Goal: Task Accomplishment & Management: Manage account settings

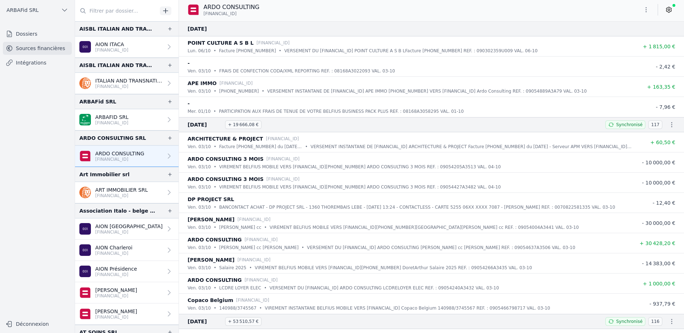
click at [96, 123] on p "[FINANCIAL_ID]" at bounding box center [111, 123] width 33 height 6
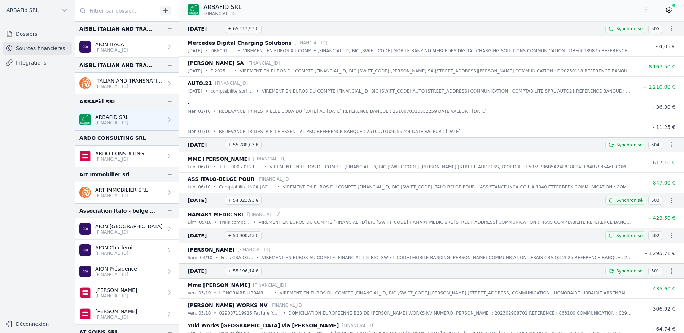
click at [239, 107] on div "-" at bounding box center [409, 103] width 444 height 9
click at [427, 114] on p "REDEVANCE TRIMESTRIELLE CODA DU [DATE] AU [DATE] REFERENCE BANQUE : 25100703105…" at bounding box center [353, 111] width 268 height 7
click at [658, 106] on span "- 36,30 €" at bounding box center [663, 107] width 23 height 6
click at [133, 87] on p "[FINANCIAL_ID]" at bounding box center [128, 87] width 67 height 6
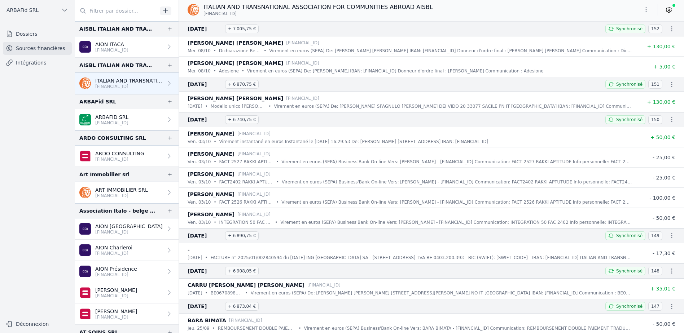
click at [114, 48] on p "[FINANCIAL_ID]" at bounding box center [111, 50] width 33 height 6
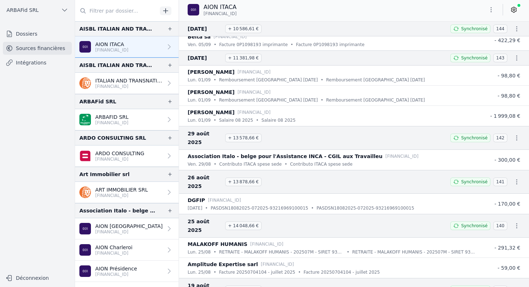
scroll to position [441, 0]
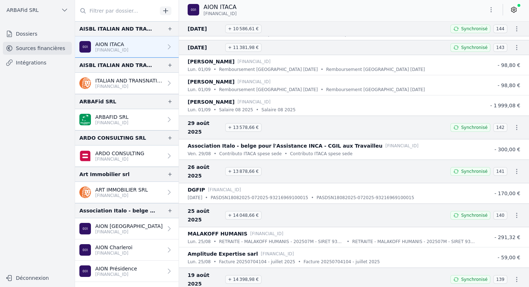
click at [514, 168] on icon "button" at bounding box center [516, 171] width 7 height 7
click at [501, 169] on link "Télécharger le CODA" at bounding box center [490, 171] width 63 height 13
click at [500, 191] on span "- 170,00 €" at bounding box center [507, 194] width 26 height 6
click at [472, 169] on span "Synchronisé" at bounding box center [474, 172] width 26 height 6
click at [513, 168] on icon "button" at bounding box center [516, 171] width 7 height 7
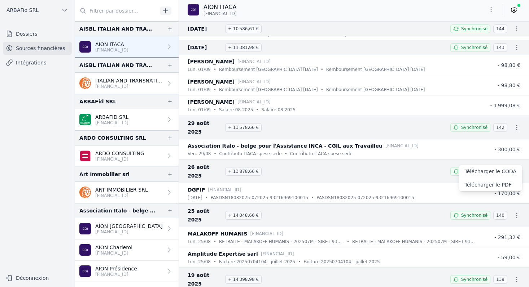
click at [406, 159] on div at bounding box center [264, 143] width 529 height 287
click at [513, 168] on icon "button" at bounding box center [516, 171] width 7 height 7
click at [520, 174] on div at bounding box center [264, 143] width 529 height 287
click at [516, 169] on icon "button" at bounding box center [516, 171] width 1 height 5
click at [110, 81] on div at bounding box center [264, 143] width 529 height 287
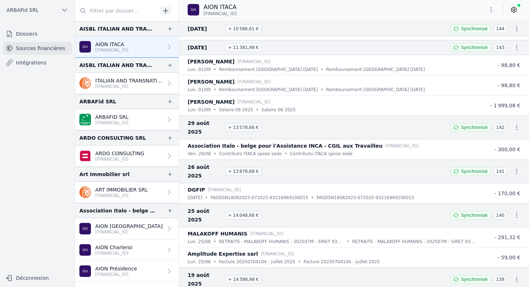
click at [111, 84] on p "[FINANCIAL_ID]" at bounding box center [128, 87] width 67 height 6
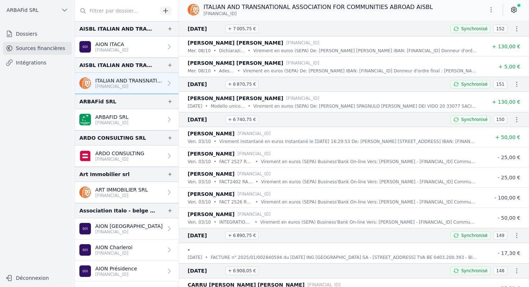
click at [113, 49] on p "[FINANCIAL_ID]" at bounding box center [111, 50] width 33 height 6
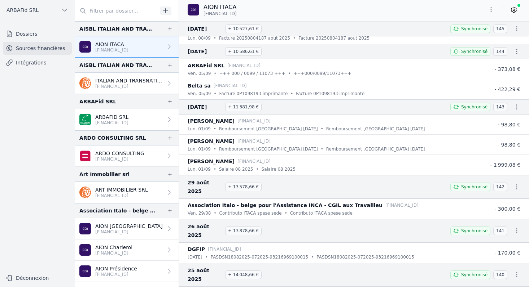
scroll to position [447, 0]
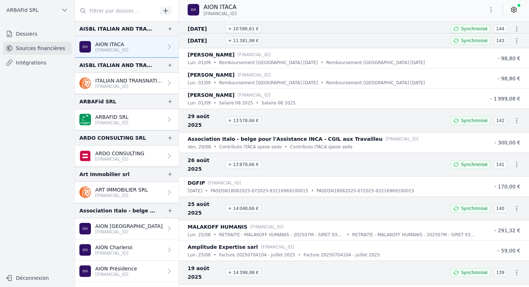
click at [113, 83] on p "ITALIAN AND TRANSNATIONAL ASSOCIATION FOR COMMUNITIES ABROAD AISBL" at bounding box center [128, 80] width 67 height 7
click at [104, 86] on p "[FINANCIAL_ID]" at bounding box center [128, 87] width 67 height 6
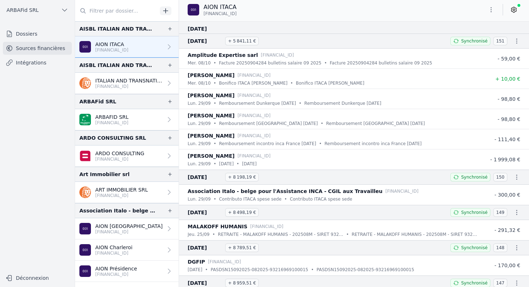
scroll to position [0, 0]
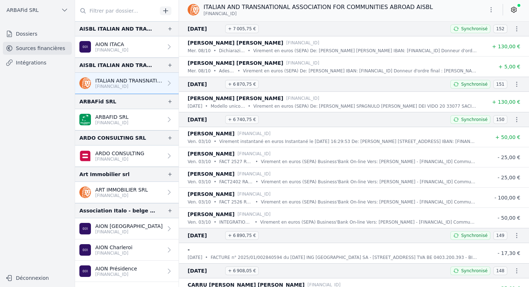
click at [491, 9] on icon "button" at bounding box center [490, 9] width 7 height 7
click at [471, 38] on button "Exporter" at bounding box center [473, 38] width 52 height 13
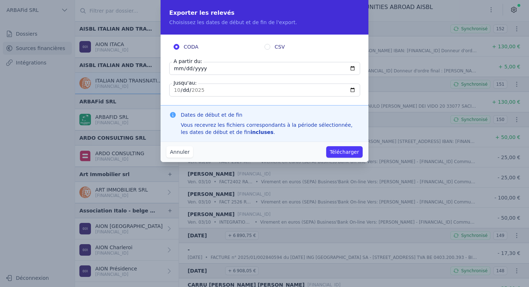
click at [270, 48] on label "CSV" at bounding box center [309, 46] width 91 height 7
click at [270, 48] on input "CSV" at bounding box center [267, 47] width 6 height 6
radio input "true"
radio input "false"
click at [350, 68] on input "[DATE]" at bounding box center [264, 68] width 191 height 13
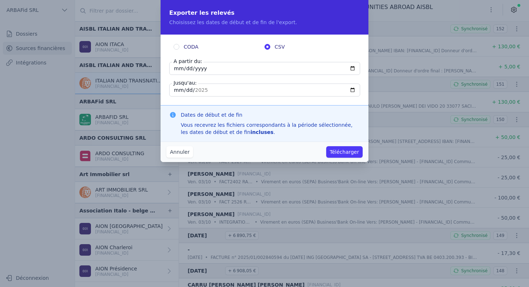
type input "[DATE]"
click at [351, 89] on input "[DATE]" at bounding box center [264, 90] width 191 height 13
type input "[DATE]"
click at [221, 89] on input "[DATE]" at bounding box center [264, 90] width 191 height 13
click at [340, 154] on button "Télécharger" at bounding box center [344, 152] width 36 height 12
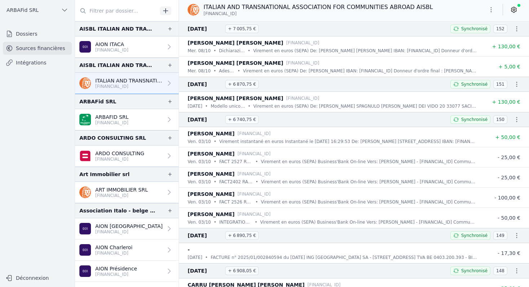
click at [108, 123] on p "[FINANCIAL_ID]" at bounding box center [111, 123] width 33 height 6
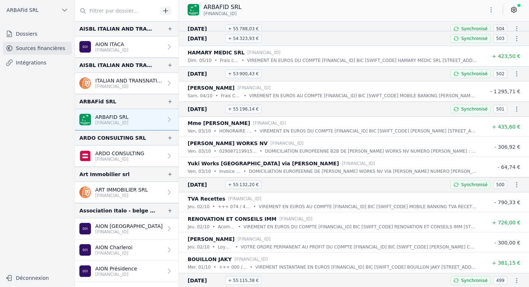
scroll to position [174, 0]
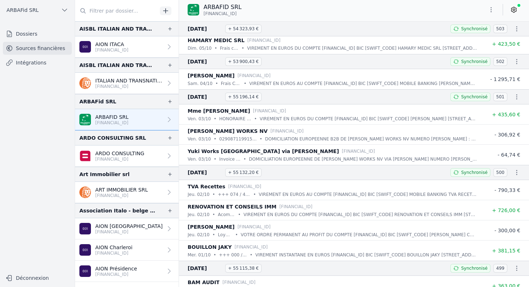
click at [125, 83] on p "ITALIAN AND TRANSNATIONAL ASSOCIATION FOR COMMUNITIES ABROAD AISBL" at bounding box center [128, 80] width 67 height 7
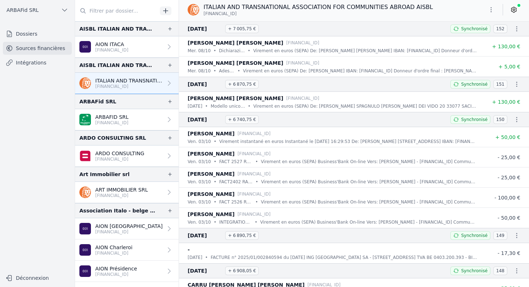
click at [110, 44] on p "AION ITACA" at bounding box center [111, 44] width 33 height 7
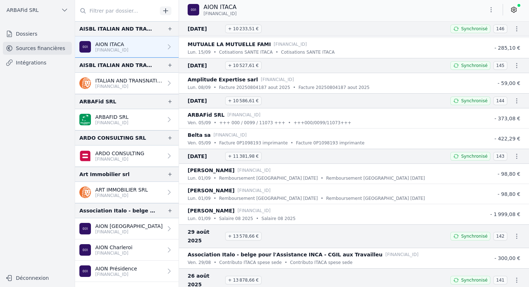
scroll to position [429, 0]
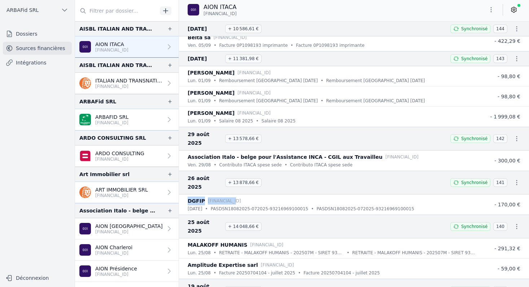
drag, startPoint x: 189, startPoint y: 184, endPoint x: 235, endPoint y: 187, distance: 46.6
click at [235, 197] on div "DGFIP [FINANCIAL_ID]" at bounding box center [331, 201] width 289 height 9
drag, startPoint x: 287, startPoint y: 185, endPoint x: 189, endPoint y: 180, distance: 98.5
click at [189, 197] on div "DGFIP [FINANCIAL_ID]" at bounding box center [331, 201] width 289 height 9
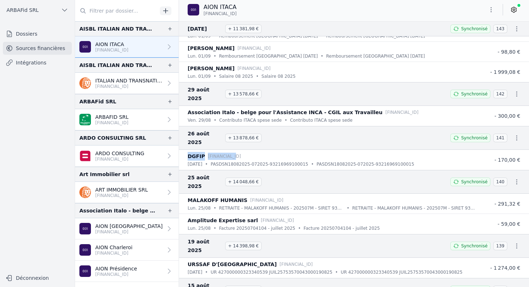
scroll to position [477, 0]
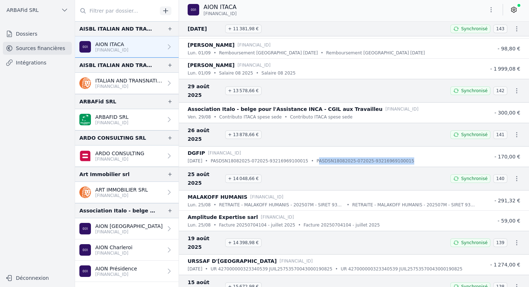
drag, startPoint x: 422, startPoint y: 146, endPoint x: 322, endPoint y: 146, distance: 99.5
click at [322, 158] on div "[DATE] • PASDSN18082025-072025-93216969100015 • PASDSN18082025-072025-932169691…" at bounding box center [331, 161] width 289 height 7
click at [422, 158] on div "[DATE] • PASDSN18082025-072025-93216969100015 • PASDSN18082025-072025-932169691…" at bounding box center [331, 161] width 289 height 7
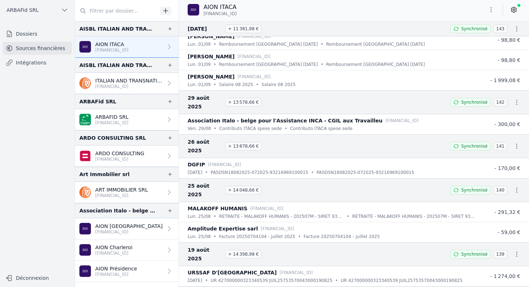
click at [512, 8] on icon at bounding box center [513, 9] width 7 height 7
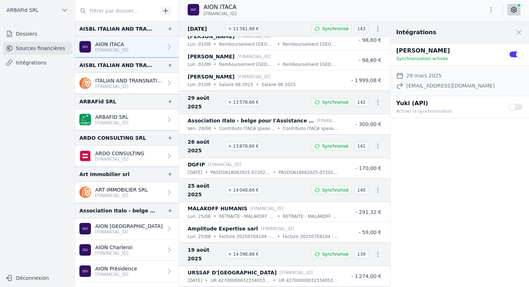
click at [519, 108] on button "Use setting" at bounding box center [515, 106] width 14 height 7
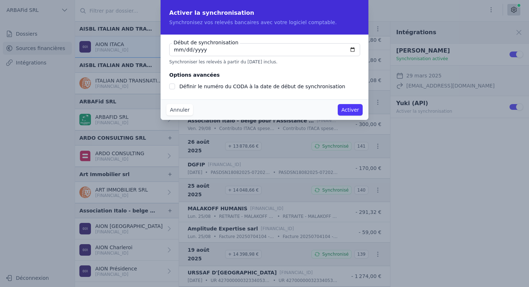
click at [346, 110] on button "Activer" at bounding box center [349, 110] width 25 height 12
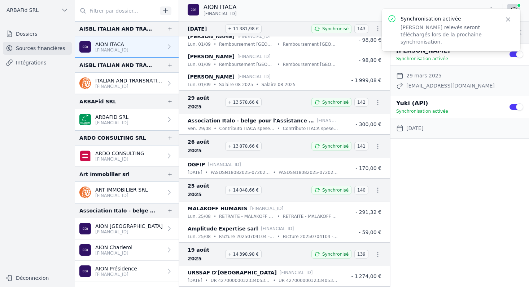
click at [117, 85] on p "[FINANCIAL_ID]" at bounding box center [128, 87] width 67 height 6
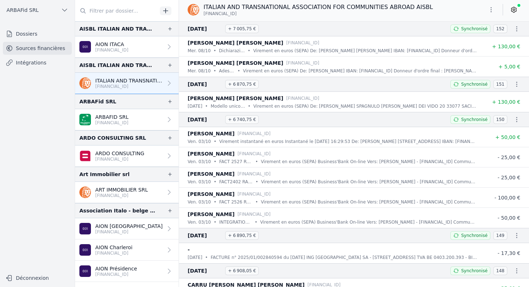
click at [517, 12] on link at bounding box center [513, 10] width 13 height 12
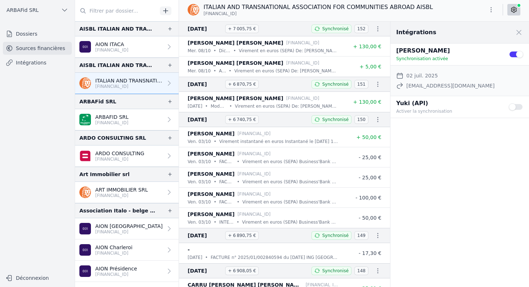
click at [517, 106] on button "Use setting" at bounding box center [515, 106] width 14 height 7
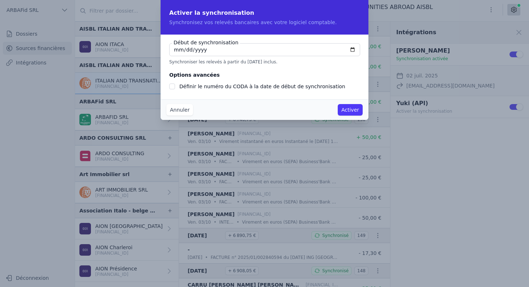
click at [353, 112] on button "Activer" at bounding box center [349, 110] width 25 height 12
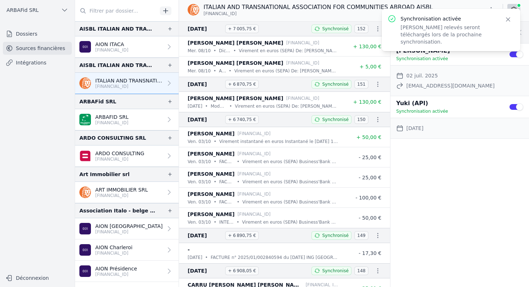
click at [511, 53] on button "Use setting" at bounding box center [515, 54] width 14 height 7
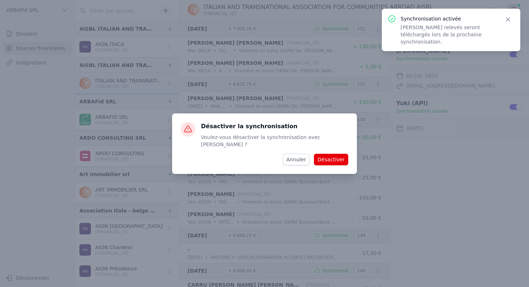
click at [330, 157] on button "Désactiver" at bounding box center [331, 160] width 34 height 12
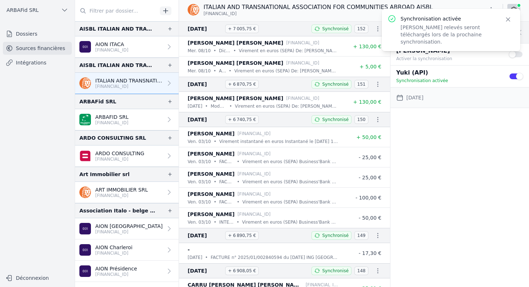
click at [144, 48] on link "AION ITACA [FINANCIAL_ID]" at bounding box center [126, 46] width 103 height 21
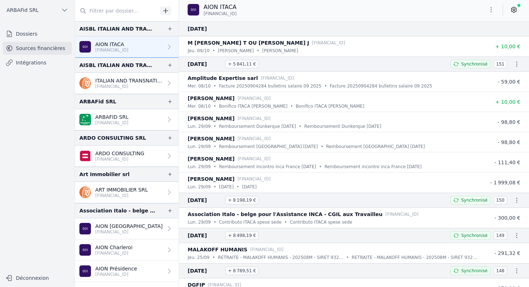
click at [511, 10] on icon at bounding box center [513, 9] width 7 height 7
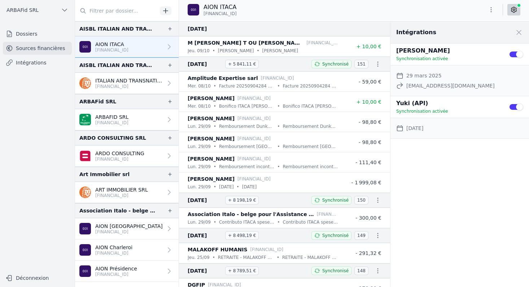
click at [508, 53] on div "Use setting" at bounding box center [515, 55] width 14 height 16
click at [510, 54] on button "Use setting" at bounding box center [515, 54] width 14 height 7
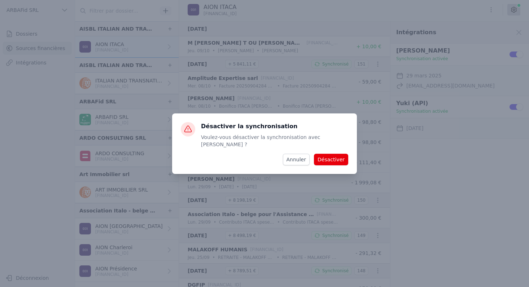
click at [337, 158] on button "Désactiver" at bounding box center [331, 160] width 34 height 12
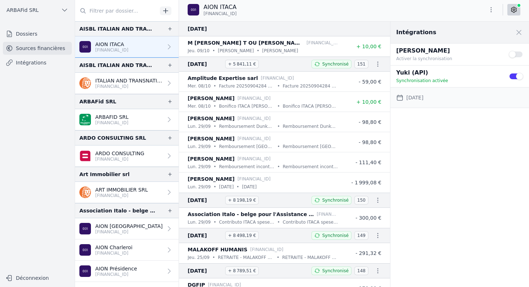
click at [119, 115] on p "ARBAFID SRL" at bounding box center [111, 117] width 33 height 7
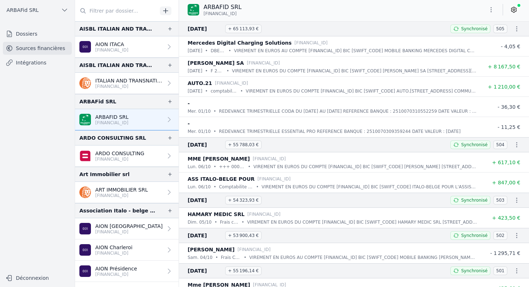
click at [512, 12] on icon at bounding box center [513, 9] width 5 height 5
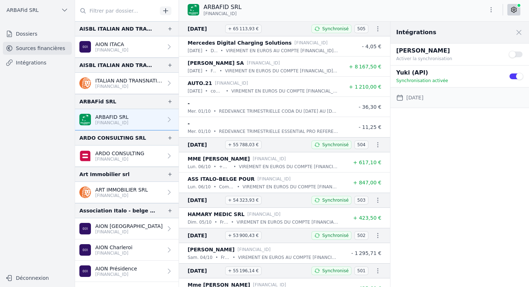
click at [120, 149] on link "ARDO CONSULTING [FINANCIAL_ID]" at bounding box center [126, 156] width 103 height 21
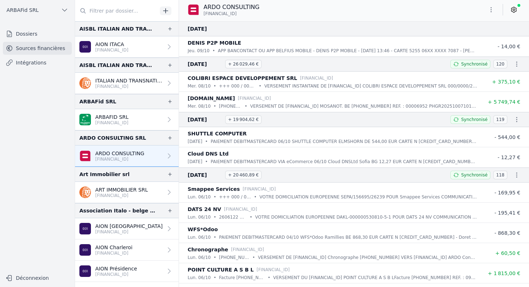
click at [509, 10] on link at bounding box center [513, 10] width 13 height 12
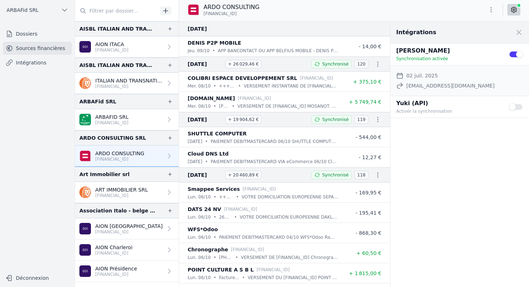
click at [512, 55] on button "Use setting" at bounding box center [515, 54] width 14 height 7
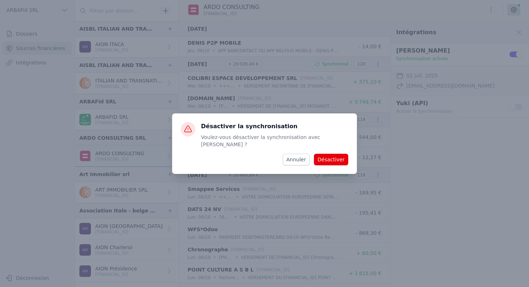
click at [302, 158] on button "Annuler" at bounding box center [296, 160] width 27 height 12
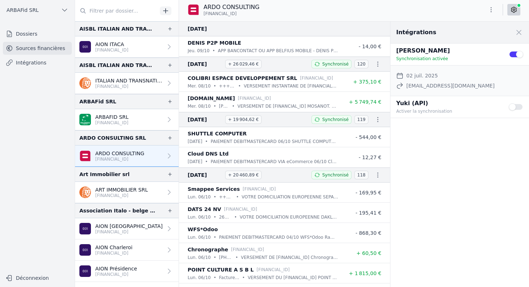
click at [518, 109] on button "Use setting" at bounding box center [515, 106] width 14 height 7
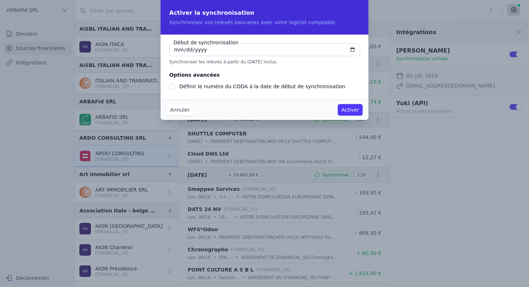
click at [344, 108] on button "Activer" at bounding box center [349, 110] width 25 height 12
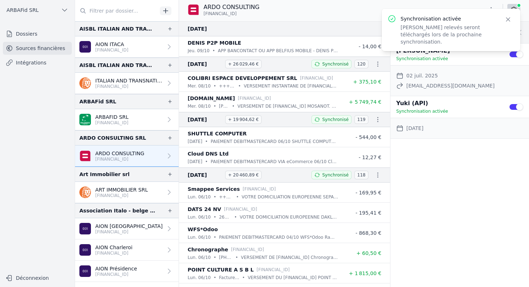
click at [514, 55] on button "Use setting" at bounding box center [515, 54] width 14 height 7
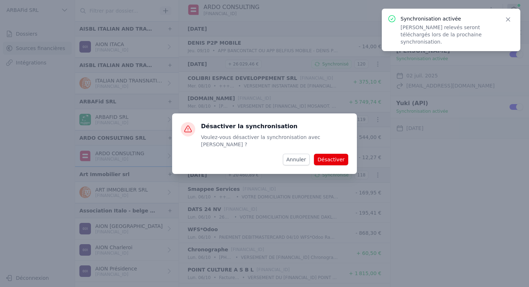
click at [339, 154] on button "Désactiver" at bounding box center [331, 160] width 34 height 12
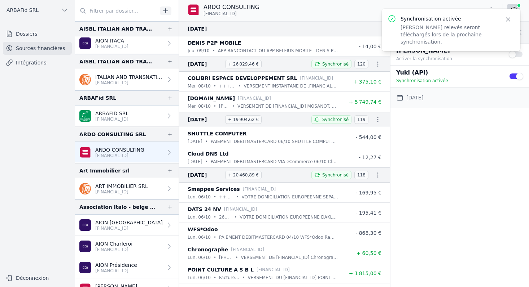
scroll to position [4, 0]
click at [113, 193] on p "[FINANCIAL_ID]" at bounding box center [121, 192] width 53 height 6
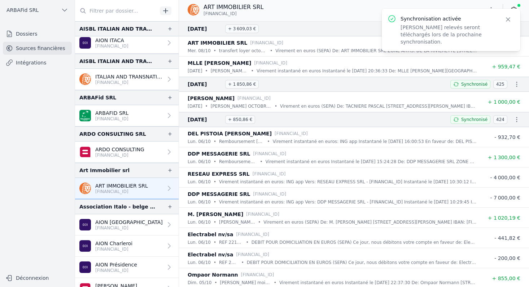
click at [512, 7] on icon at bounding box center [513, 9] width 7 height 7
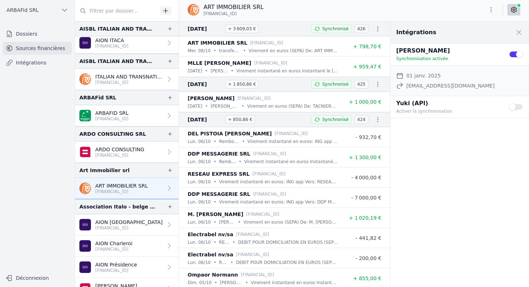
click at [517, 106] on button "Use setting" at bounding box center [515, 106] width 14 height 7
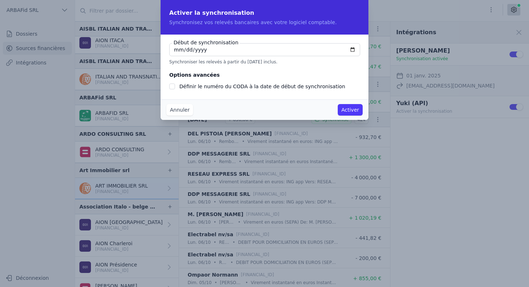
click at [343, 109] on button "Activer" at bounding box center [349, 110] width 25 height 12
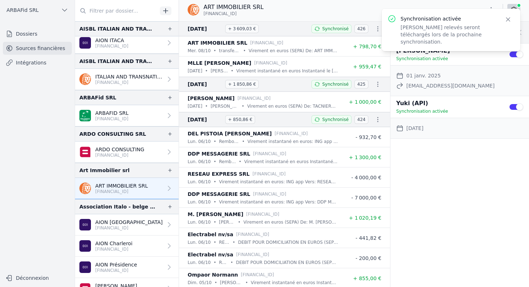
click at [511, 52] on button "Use setting" at bounding box center [515, 54] width 14 height 7
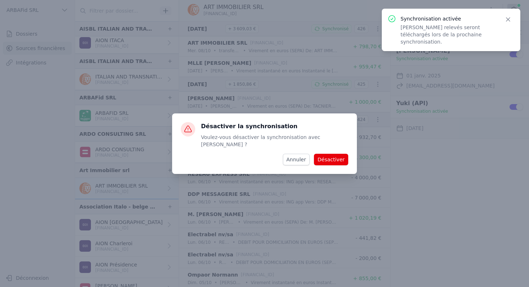
click at [341, 157] on button "Désactiver" at bounding box center [331, 160] width 34 height 12
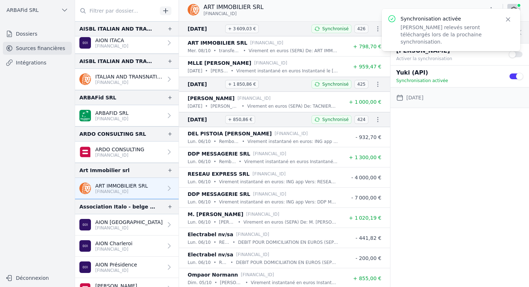
click at [134, 147] on p "ARDO CONSULTING" at bounding box center [119, 149] width 49 height 7
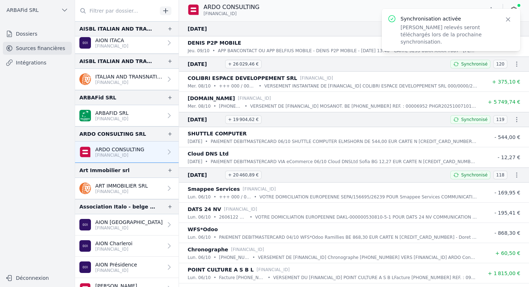
click at [504, 20] on icon "button" at bounding box center [507, 19] width 7 height 7
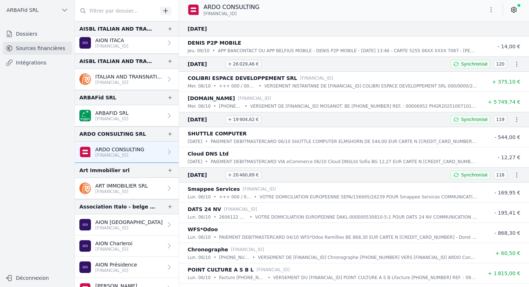
click at [512, 12] on icon at bounding box center [513, 9] width 7 height 7
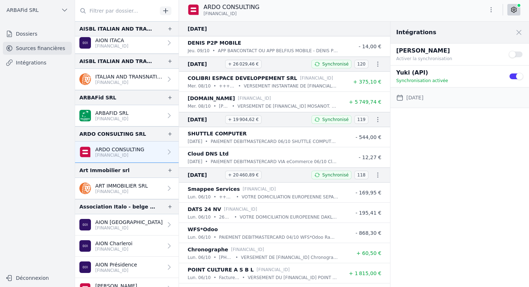
click at [45, 171] on nav "Dossiers Sources financières Intégrations" at bounding box center [37, 146] width 63 height 238
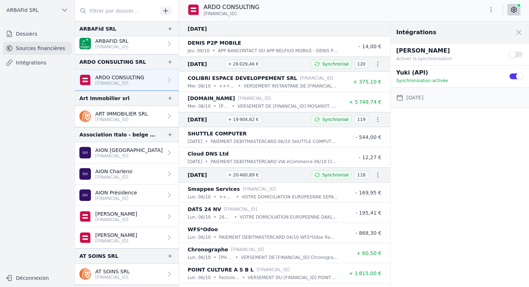
scroll to position [94, 0]
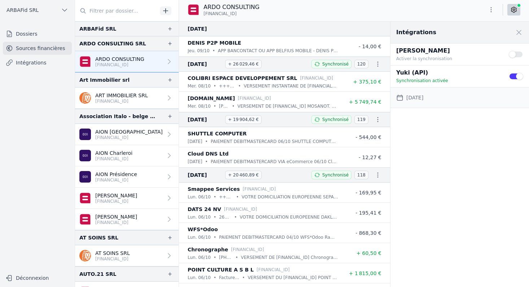
click at [115, 138] on p "[FINANCIAL_ID]" at bounding box center [128, 138] width 67 height 6
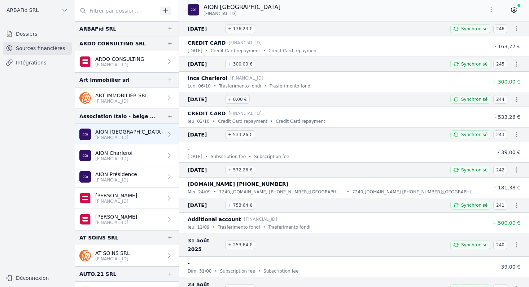
click at [521, 10] on div "AION [GEOGRAPHIC_DATA] [FINANCIAL_ID]" at bounding box center [354, 10] width 350 height 14
click at [519, 10] on link at bounding box center [513, 10] width 13 height 12
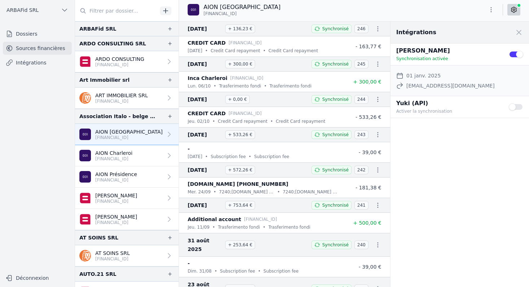
click at [515, 106] on button "Use setting" at bounding box center [515, 106] width 14 height 7
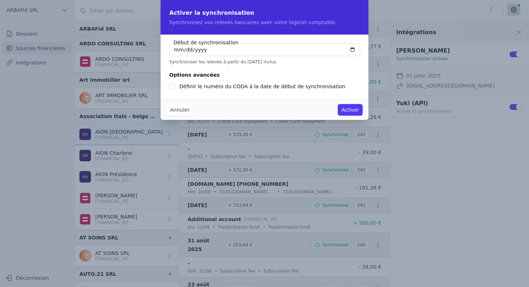
click at [347, 112] on button "Activer" at bounding box center [349, 110] width 25 height 12
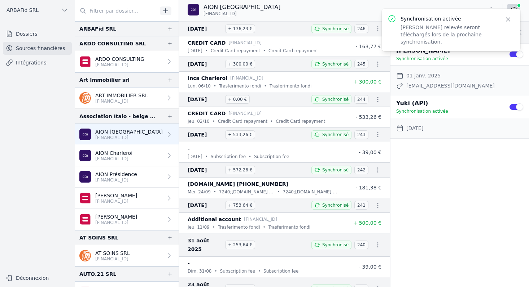
click at [511, 53] on button "Use setting" at bounding box center [515, 54] width 14 height 7
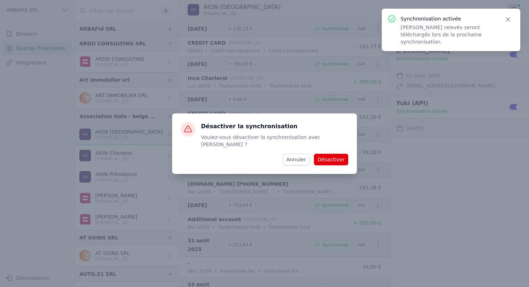
click at [336, 156] on button "Désactiver" at bounding box center [331, 160] width 34 height 12
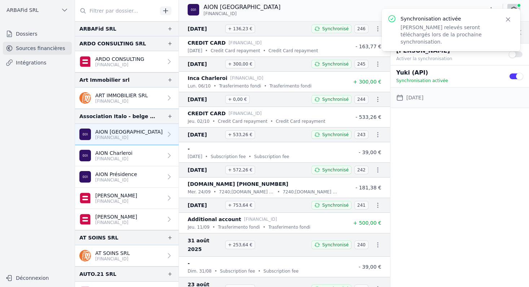
click at [130, 156] on p "[FINANCIAL_ID]" at bounding box center [113, 159] width 37 height 6
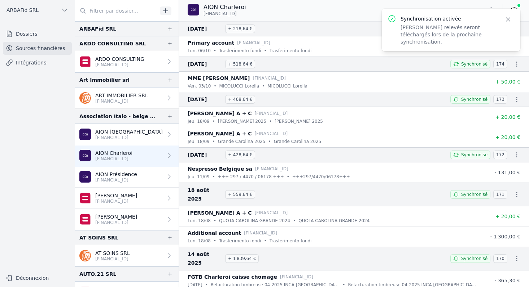
click at [515, 8] on icon at bounding box center [513, 9] width 7 height 7
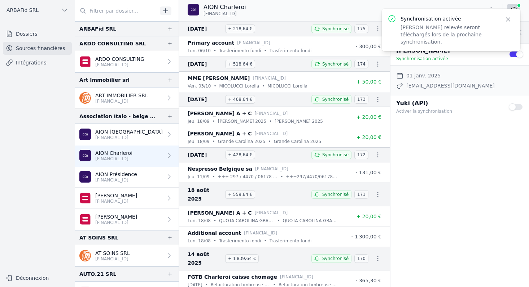
click at [518, 108] on button "Use setting" at bounding box center [515, 106] width 14 height 7
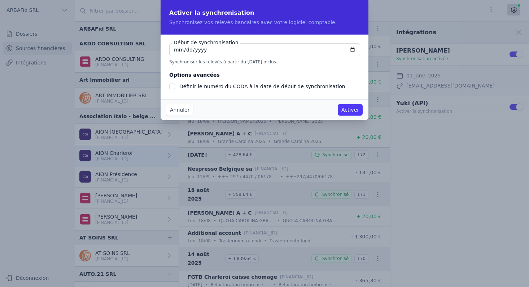
click at [348, 108] on button "Activer" at bounding box center [349, 110] width 25 height 12
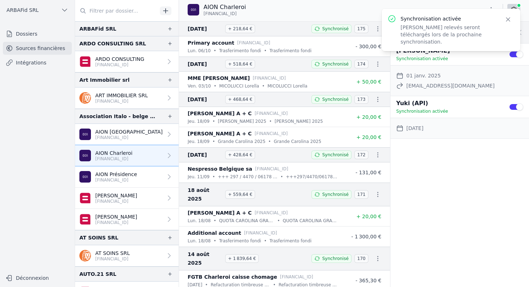
click at [511, 53] on button "Use setting" at bounding box center [515, 54] width 14 height 7
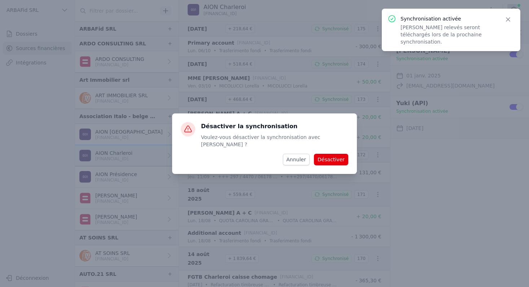
click at [340, 155] on button "Désactiver" at bounding box center [331, 160] width 34 height 12
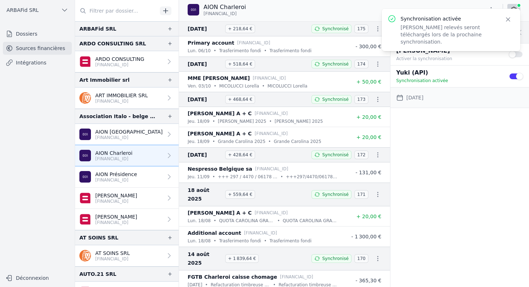
click at [129, 176] on p "AION Présidence" at bounding box center [116, 174] width 42 height 7
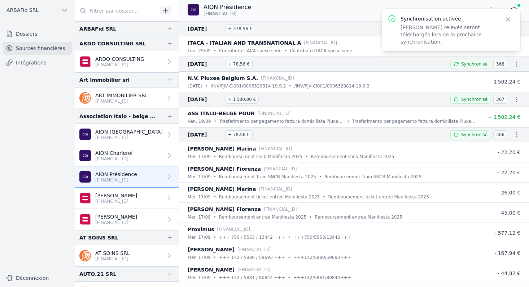
click at [515, 6] on link at bounding box center [513, 10] width 13 height 12
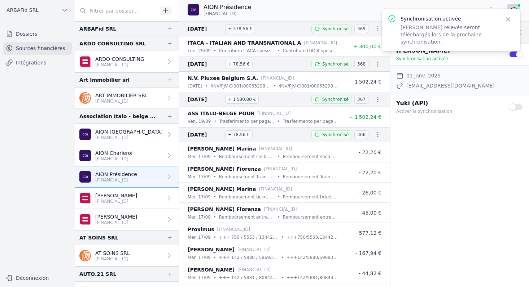
click at [516, 105] on button "Use setting" at bounding box center [515, 106] width 14 height 7
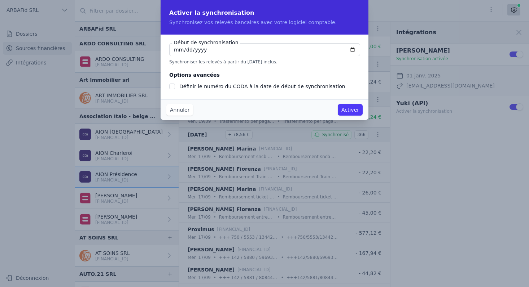
click at [344, 109] on button "Activer" at bounding box center [349, 110] width 25 height 12
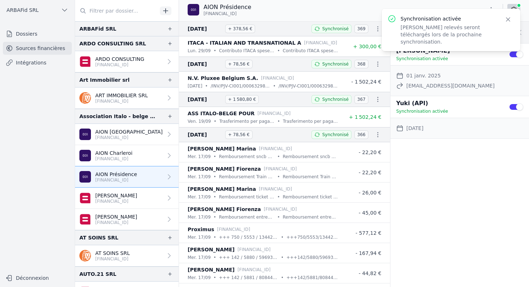
click at [509, 53] on button "Use setting" at bounding box center [515, 54] width 14 height 7
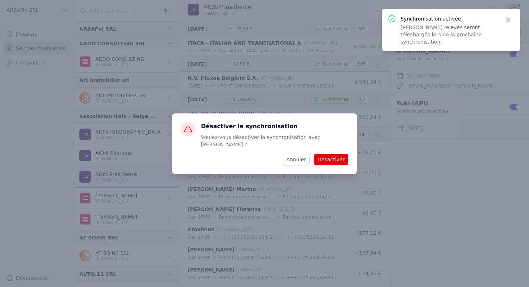
click at [326, 154] on button "Désactiver" at bounding box center [331, 160] width 34 height 12
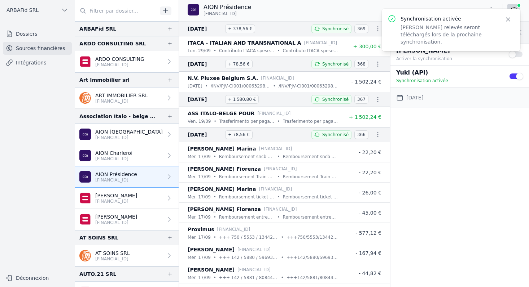
click at [112, 204] on link "[PERSON_NAME] [FINANCIAL_ID]" at bounding box center [126, 198] width 103 height 21
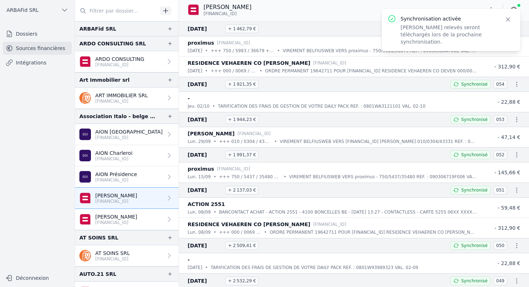
click at [506, 17] on icon "button" at bounding box center [507, 19] width 7 height 7
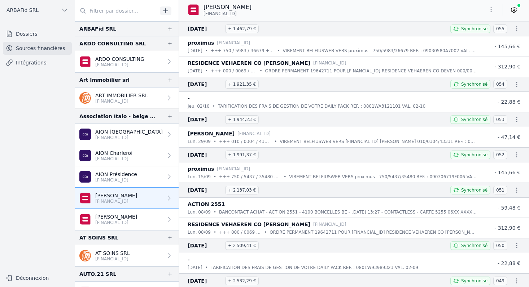
click at [516, 11] on icon at bounding box center [513, 9] width 7 height 7
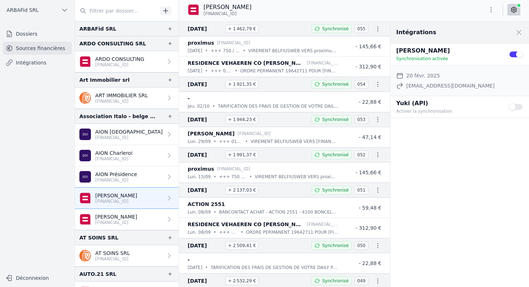
click at [517, 107] on button "Use setting" at bounding box center [515, 106] width 14 height 7
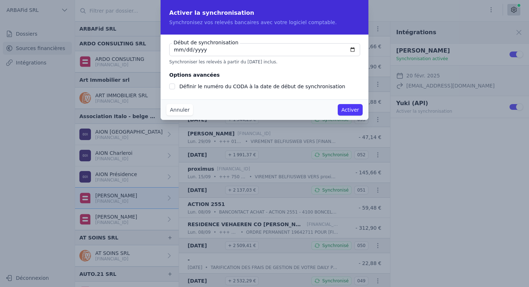
click at [354, 112] on button "Activer" at bounding box center [349, 110] width 25 height 12
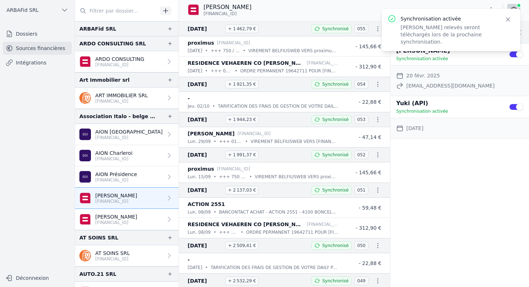
click at [511, 55] on button "Use setting" at bounding box center [515, 54] width 14 height 7
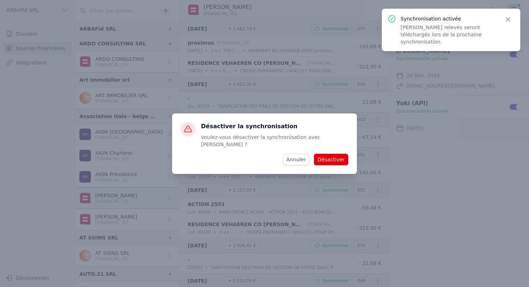
click at [341, 158] on button "Désactiver" at bounding box center [331, 160] width 34 height 12
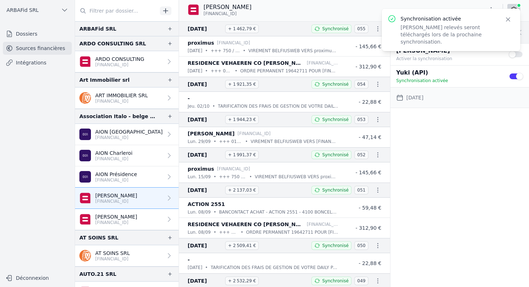
click at [133, 217] on p "[PERSON_NAME]" at bounding box center [116, 216] width 42 height 7
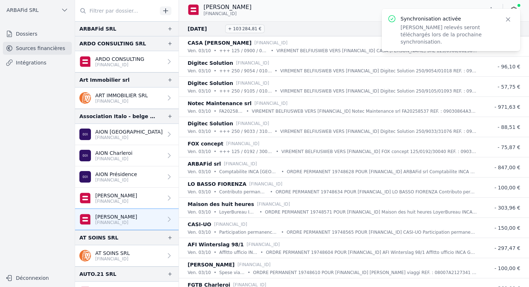
click at [506, 18] on icon "button" at bounding box center [508, 20] width 4 height 4
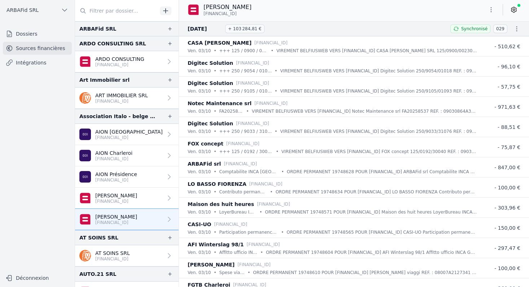
click at [512, 12] on icon at bounding box center [513, 9] width 7 height 7
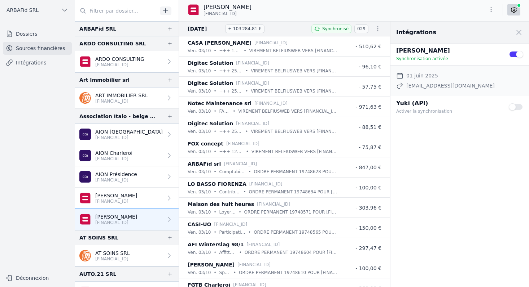
click at [519, 107] on button "Use setting" at bounding box center [515, 106] width 14 height 7
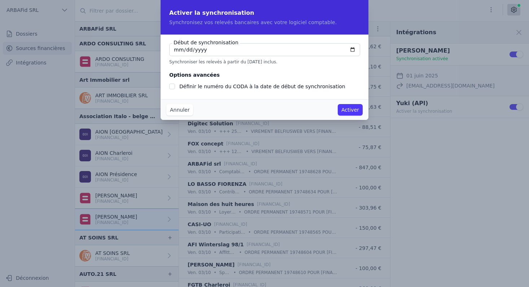
click at [352, 113] on button "Activer" at bounding box center [349, 110] width 25 height 12
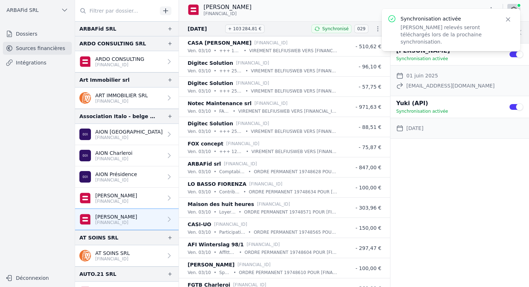
click at [510, 53] on button "Use setting" at bounding box center [515, 54] width 14 height 7
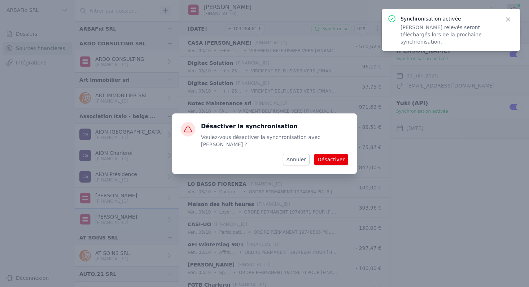
click at [339, 156] on button "Désactiver" at bounding box center [331, 160] width 34 height 12
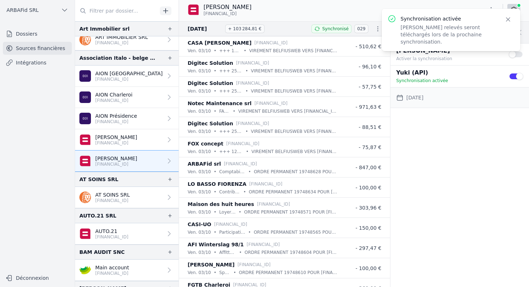
scroll to position [165, 0]
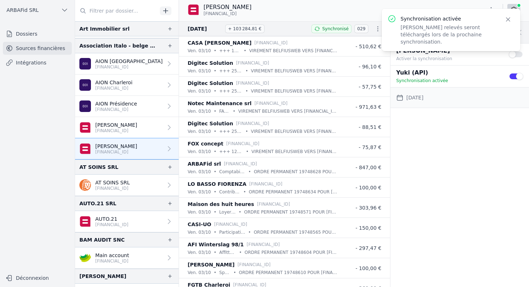
click at [101, 185] on p "AT SOINS SRL" at bounding box center [112, 182] width 35 height 7
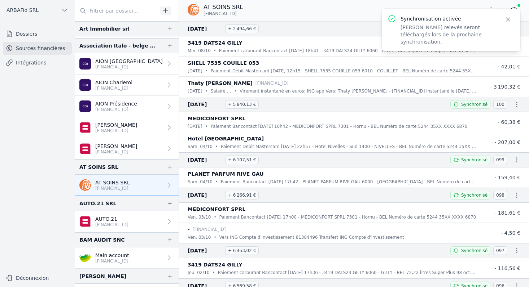
click at [509, 22] on icon "button" at bounding box center [507, 19] width 7 height 7
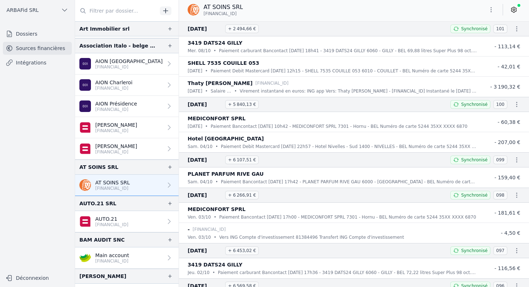
click at [514, 11] on icon at bounding box center [513, 9] width 7 height 7
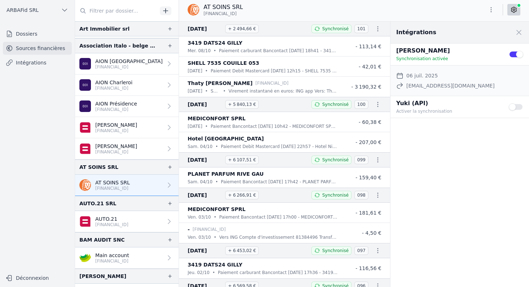
click at [519, 107] on button "Use setting" at bounding box center [515, 106] width 14 height 7
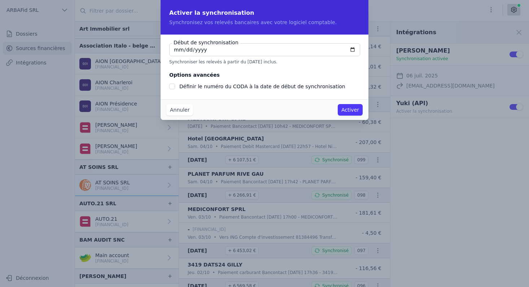
click at [355, 109] on button "Activer" at bounding box center [349, 110] width 25 height 12
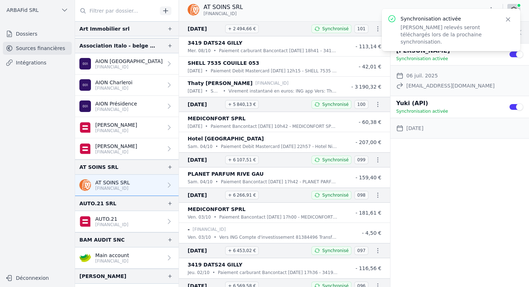
click at [513, 55] on button "Use setting" at bounding box center [515, 54] width 14 height 7
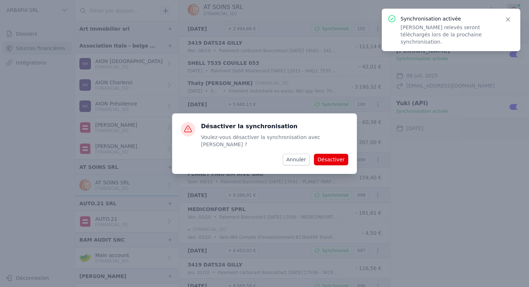
click at [342, 154] on button "Désactiver" at bounding box center [331, 160] width 34 height 12
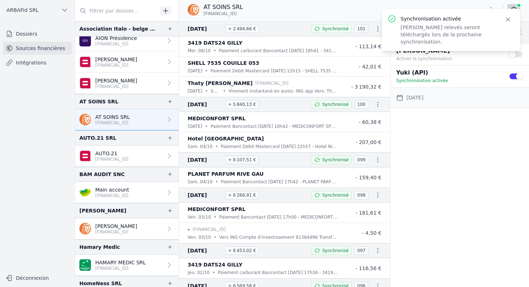
scroll to position [238, 0]
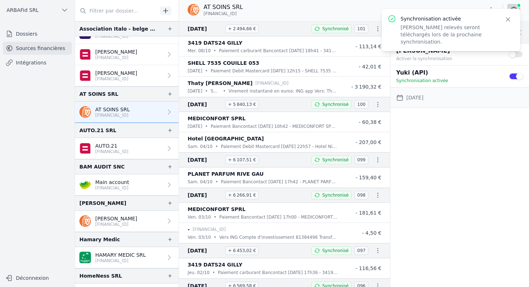
click at [121, 149] on p "[FINANCIAL_ID]" at bounding box center [111, 152] width 33 height 6
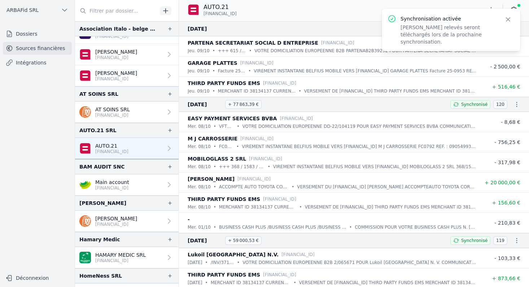
click at [505, 22] on icon "button" at bounding box center [507, 19] width 7 height 7
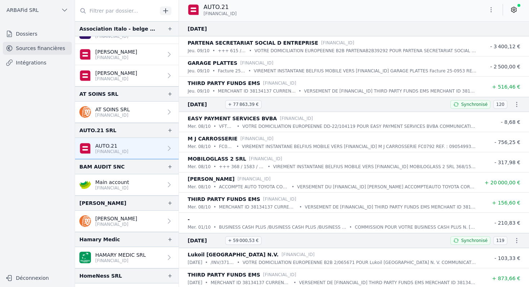
click at [510, 11] on icon at bounding box center [513, 9] width 7 height 7
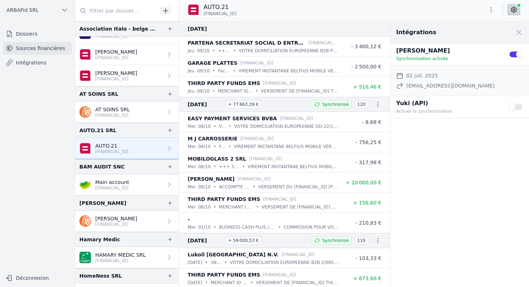
click at [517, 106] on button "Use setting" at bounding box center [515, 106] width 14 height 7
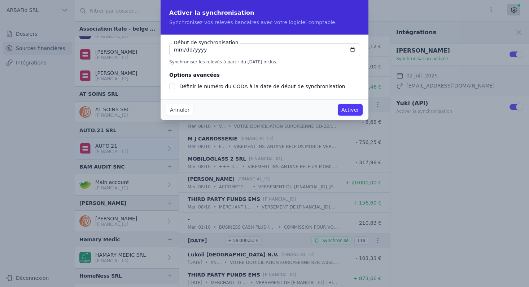
click at [344, 111] on button "Activer" at bounding box center [349, 110] width 25 height 12
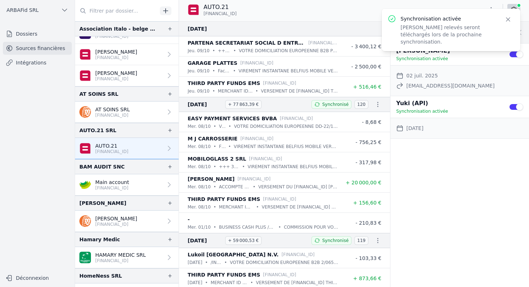
click at [513, 54] on button "Use setting" at bounding box center [515, 54] width 14 height 7
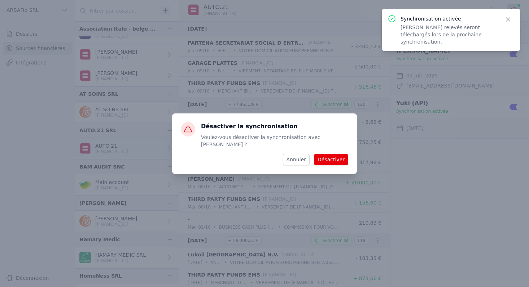
click at [331, 154] on button "Désactiver" at bounding box center [331, 160] width 34 height 12
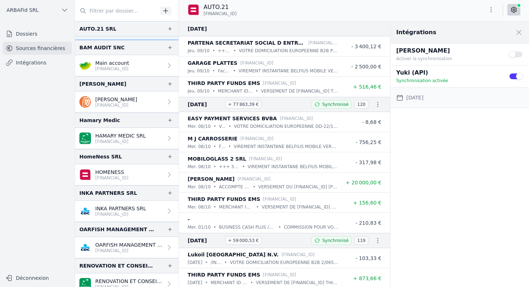
scroll to position [232, 0]
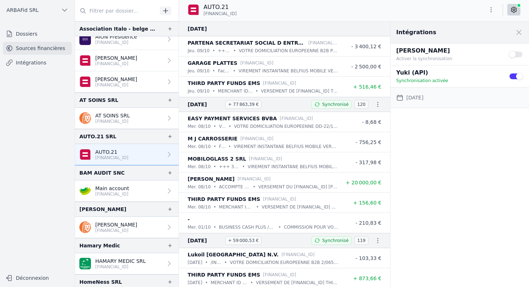
click at [112, 187] on p "Main account" at bounding box center [112, 188] width 34 height 7
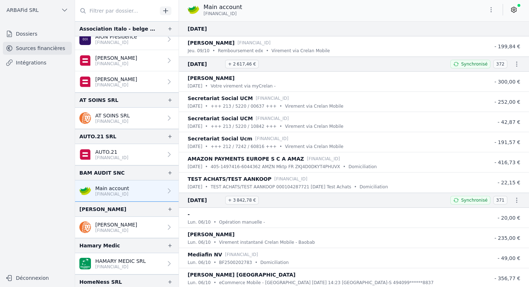
click at [514, 8] on icon at bounding box center [513, 9] width 5 height 5
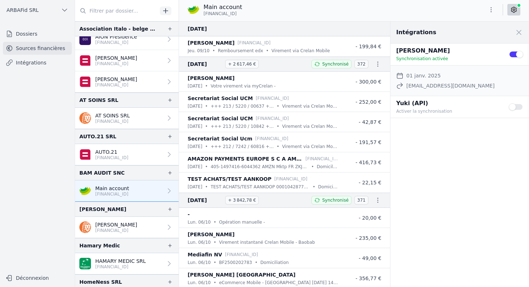
click at [516, 105] on button "Use setting" at bounding box center [515, 106] width 14 height 7
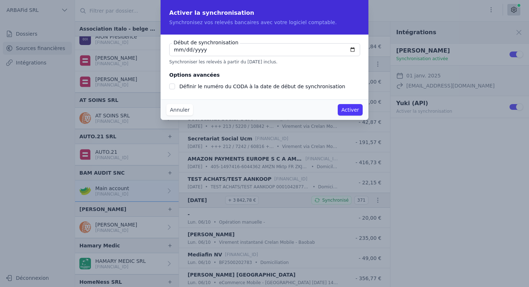
click at [347, 112] on button "Activer" at bounding box center [349, 110] width 25 height 12
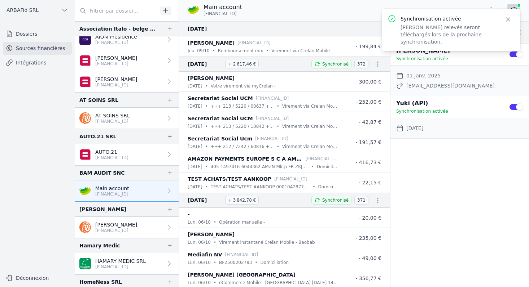
click at [513, 54] on button "Use setting" at bounding box center [515, 54] width 14 height 7
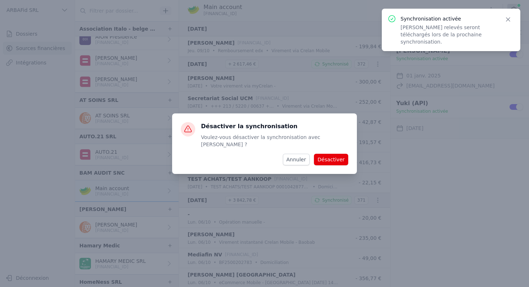
click at [336, 154] on button "Désactiver" at bounding box center [331, 160] width 34 height 12
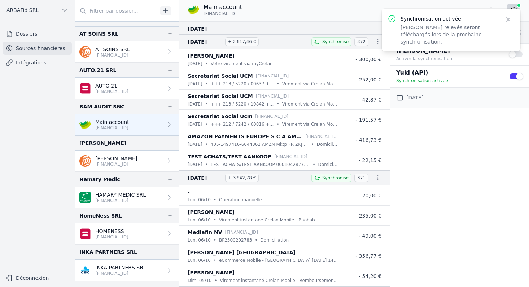
scroll to position [320, 0]
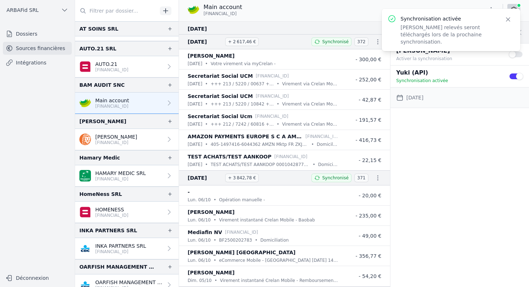
click at [107, 136] on p "[PERSON_NAME]" at bounding box center [116, 136] width 42 height 7
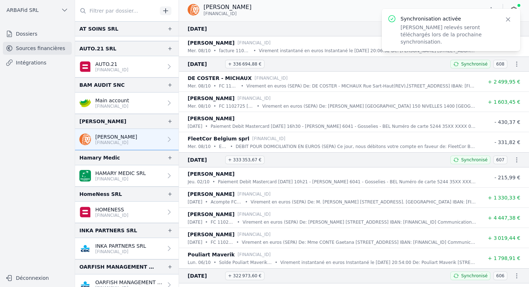
click at [510, 21] on icon "button" at bounding box center [507, 19] width 7 height 7
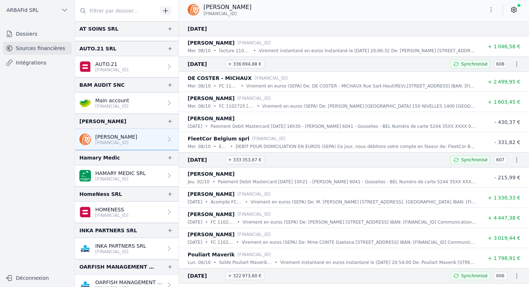
click at [516, 10] on icon at bounding box center [513, 9] width 5 height 5
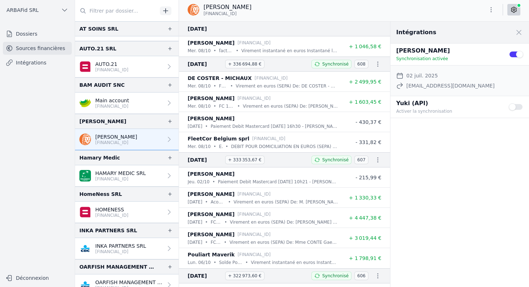
click at [521, 107] on button "Use setting" at bounding box center [515, 106] width 14 height 7
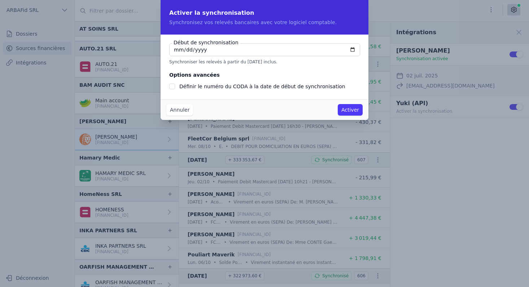
click at [357, 111] on button "Activer" at bounding box center [349, 110] width 25 height 12
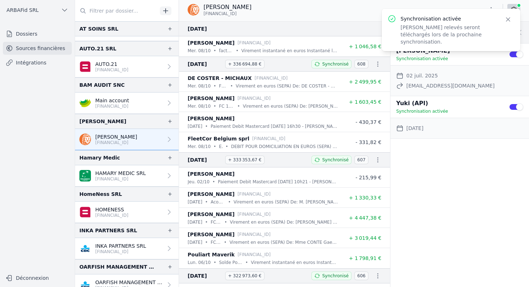
click at [509, 53] on button "Use setting" at bounding box center [515, 54] width 14 height 7
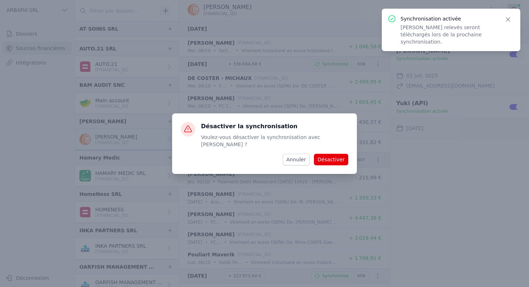
click at [333, 155] on button "Désactiver" at bounding box center [331, 160] width 34 height 12
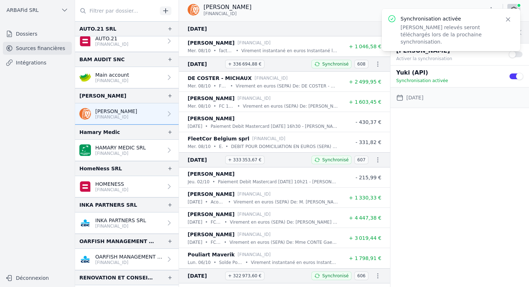
scroll to position [348, 0]
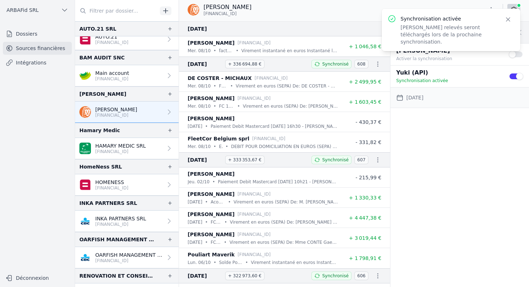
click at [118, 147] on p "HAMARY MEDIC SRL" at bounding box center [120, 145] width 50 height 7
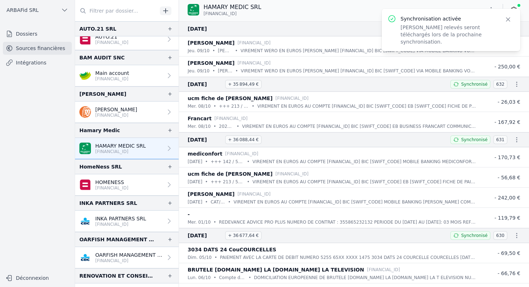
click at [507, 19] on icon "button" at bounding box center [507, 19] width 7 height 7
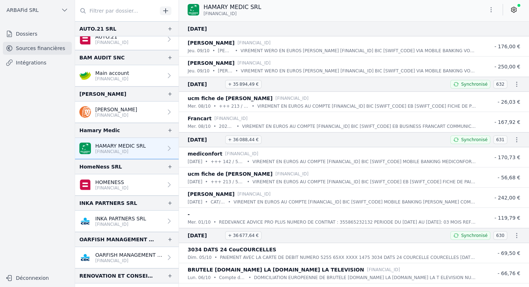
click at [511, 13] on icon at bounding box center [513, 9] width 7 height 7
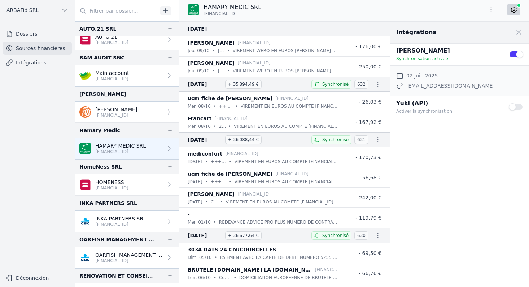
click at [516, 108] on button "Use setting" at bounding box center [515, 106] width 14 height 7
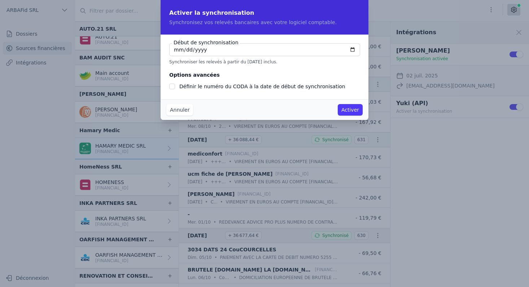
click at [352, 112] on button "Activer" at bounding box center [349, 110] width 25 height 12
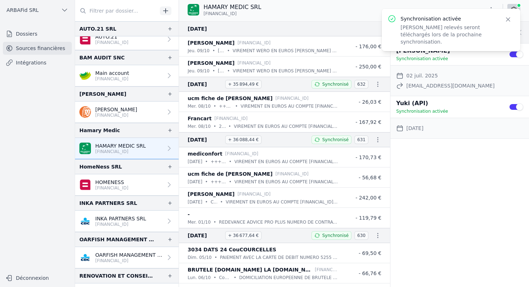
click at [516, 54] on button "Use setting" at bounding box center [515, 54] width 14 height 7
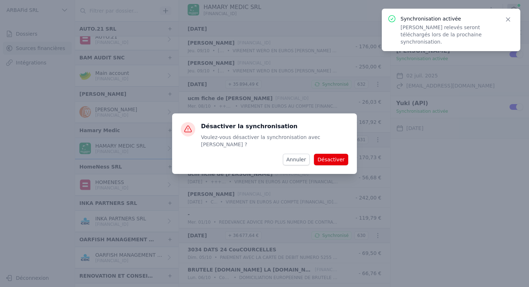
click at [330, 156] on button "Désactiver" at bounding box center [331, 160] width 34 height 12
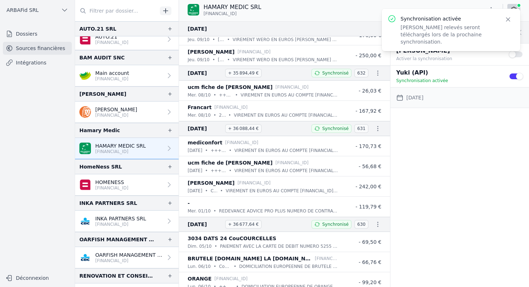
scroll to position [19, 0]
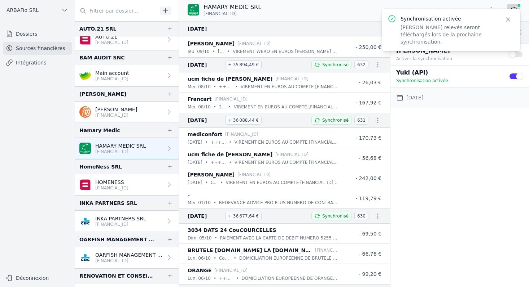
click at [119, 184] on p "HOMENESS" at bounding box center [111, 182] width 33 height 7
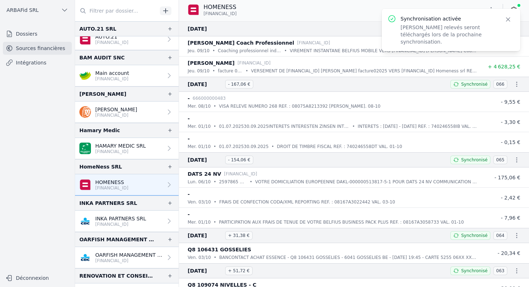
click at [508, 21] on icon "button" at bounding box center [507, 19] width 7 height 7
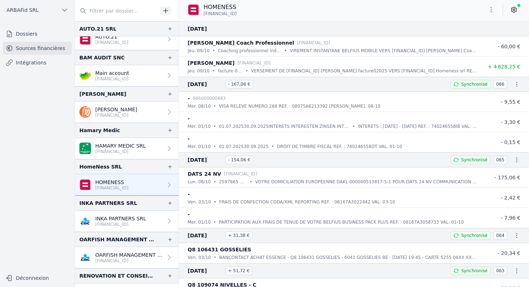
click at [513, 9] on icon at bounding box center [514, 10] width 2 height 2
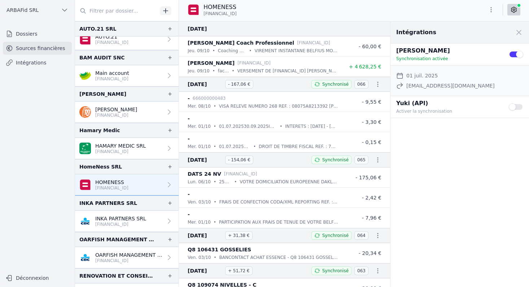
click at [516, 106] on button "Use setting" at bounding box center [515, 106] width 14 height 7
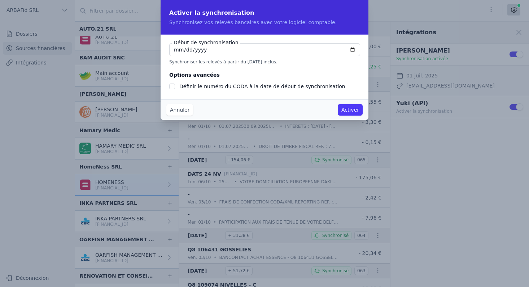
click at [347, 113] on button "Activer" at bounding box center [349, 110] width 25 height 12
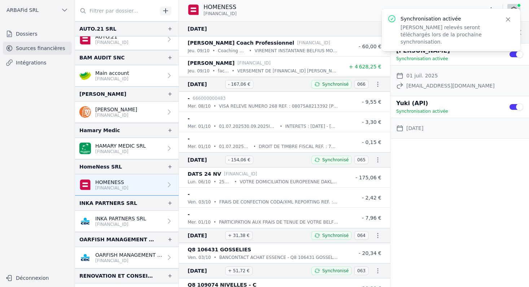
click at [511, 53] on button "Use setting" at bounding box center [515, 54] width 14 height 7
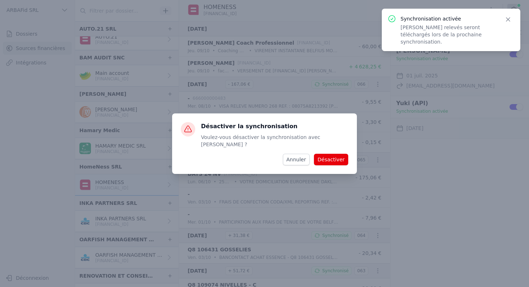
click at [327, 154] on button "Désactiver" at bounding box center [331, 160] width 34 height 12
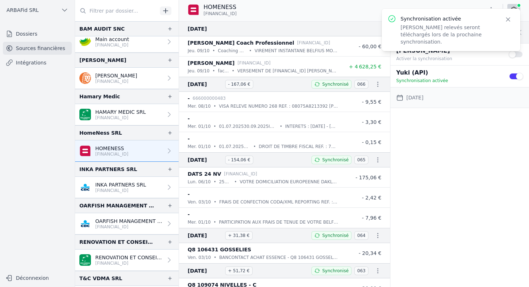
scroll to position [402, 0]
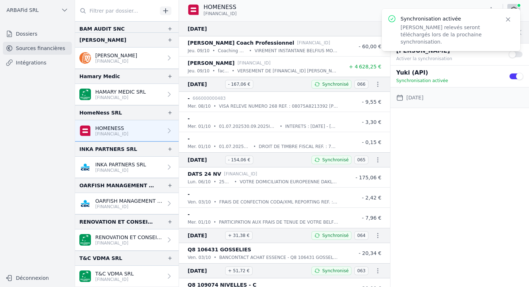
click at [113, 168] on p "[FINANCIAL_ID]" at bounding box center [120, 171] width 51 height 6
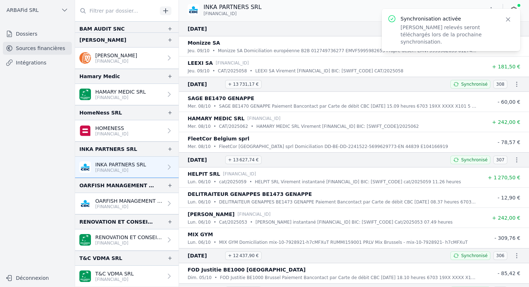
click at [504, 19] on icon "button" at bounding box center [507, 19] width 7 height 7
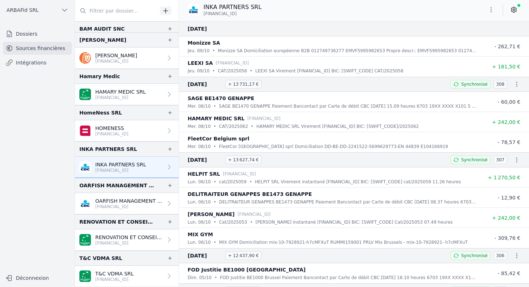
click at [513, 13] on icon at bounding box center [513, 9] width 7 height 7
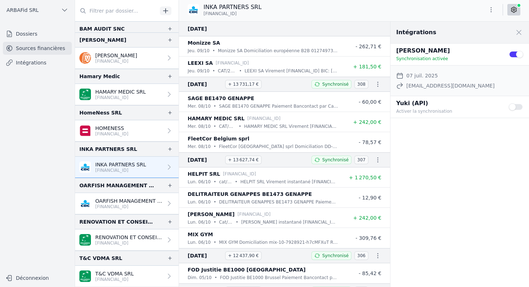
click at [518, 105] on button "Use setting" at bounding box center [515, 106] width 14 height 7
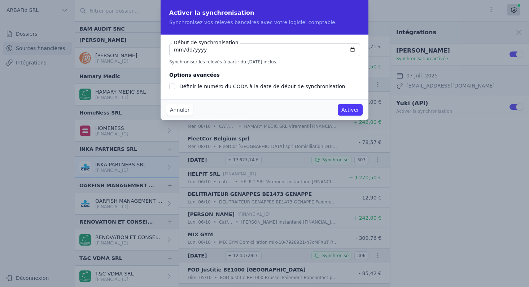
click at [350, 111] on button "Activer" at bounding box center [349, 110] width 25 height 12
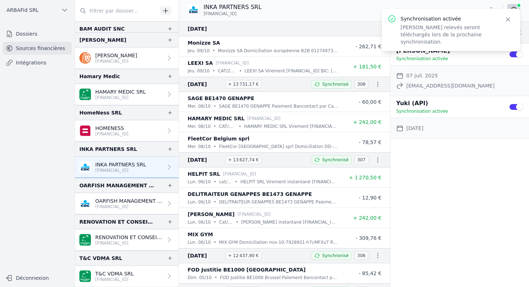
click at [509, 53] on button "Use setting" at bounding box center [515, 54] width 14 height 7
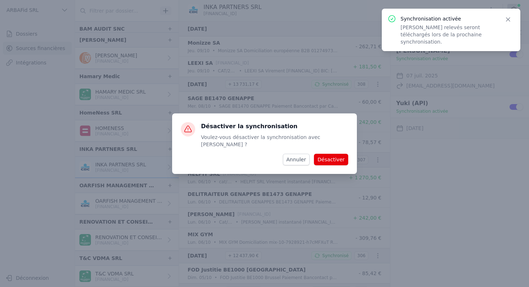
click at [333, 157] on button "Désactiver" at bounding box center [331, 160] width 34 height 12
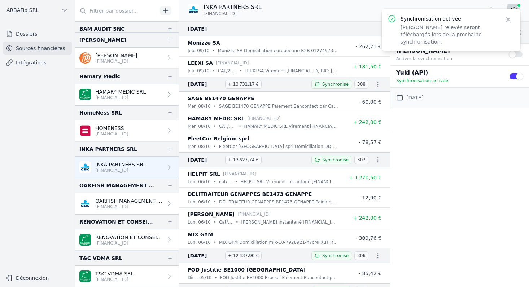
click at [104, 199] on p "OARFISH MANAGEMENT SRL" at bounding box center [128, 201] width 67 height 7
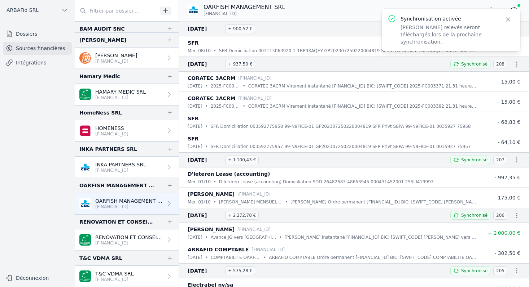
click at [506, 21] on icon "button" at bounding box center [508, 20] width 4 height 4
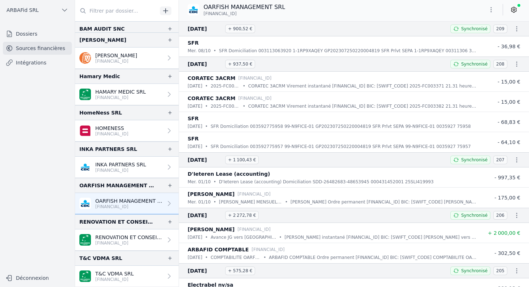
click at [514, 8] on icon at bounding box center [513, 9] width 5 height 5
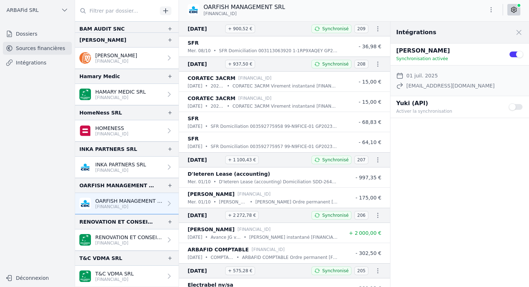
click at [517, 107] on button "Use setting" at bounding box center [515, 106] width 14 height 7
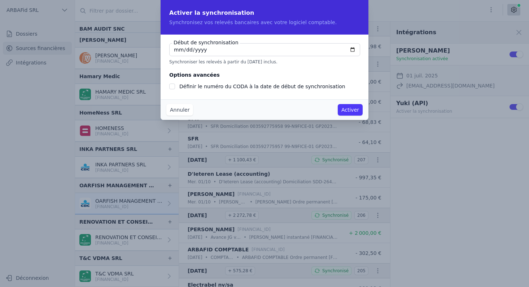
click at [350, 110] on button "Activer" at bounding box center [349, 110] width 25 height 12
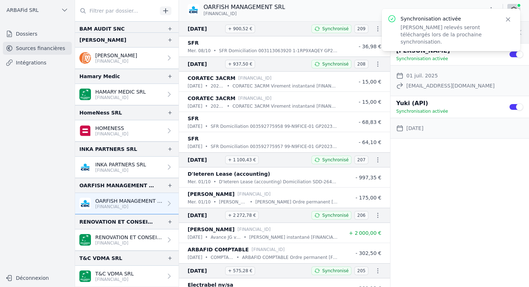
click at [511, 54] on button "Use setting" at bounding box center [515, 54] width 14 height 7
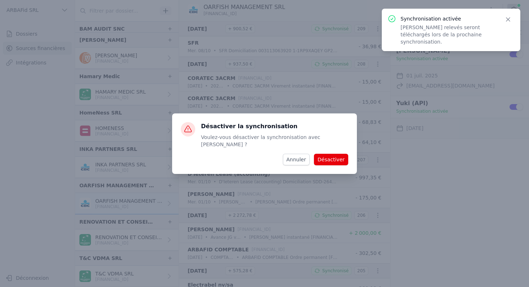
click at [334, 156] on button "Désactiver" at bounding box center [331, 160] width 34 height 12
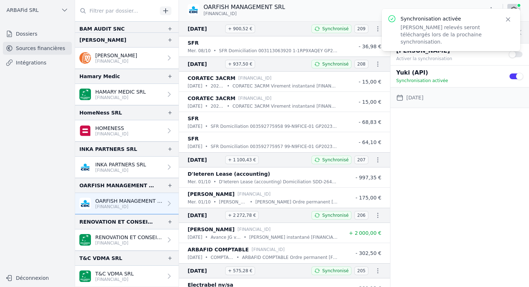
click at [99, 235] on p "RENOVATION ET CONSEILS IMM" at bounding box center [128, 237] width 67 height 7
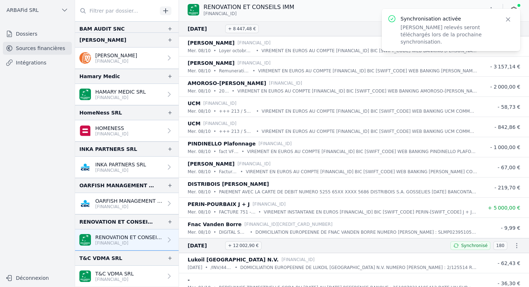
click at [512, 21] on button "Close" at bounding box center [507, 19] width 13 height 10
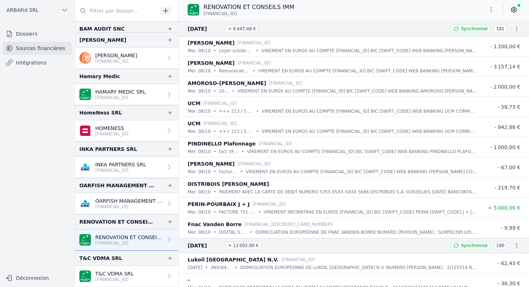
click at [511, 14] on link at bounding box center [513, 10] width 13 height 12
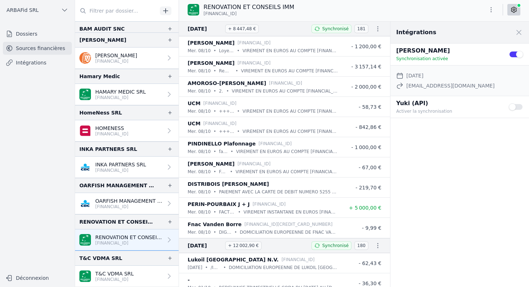
click at [515, 106] on button "Use setting" at bounding box center [515, 106] width 14 height 7
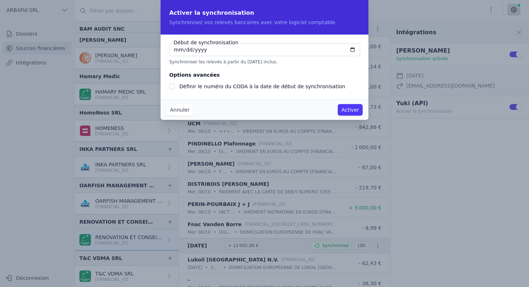
click at [345, 107] on button "Activer" at bounding box center [349, 110] width 25 height 12
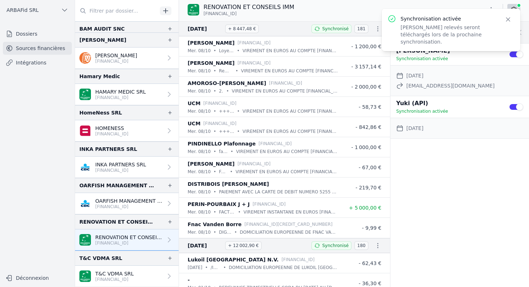
click at [510, 55] on button "Use setting" at bounding box center [515, 54] width 14 height 7
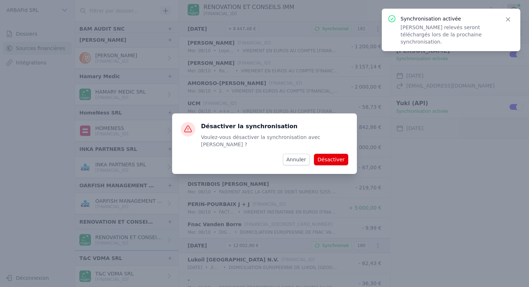
click at [340, 154] on button "Désactiver" at bounding box center [331, 160] width 34 height 12
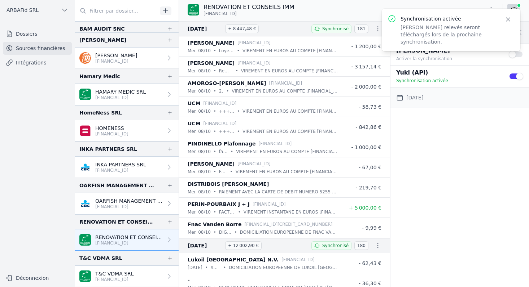
click at [115, 272] on p "T&C VDMA SRL" at bounding box center [114, 273] width 39 height 7
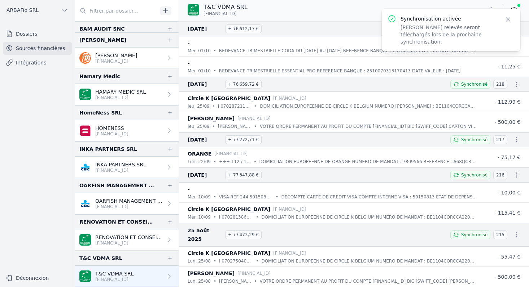
click at [507, 21] on icon "button" at bounding box center [507, 19] width 7 height 7
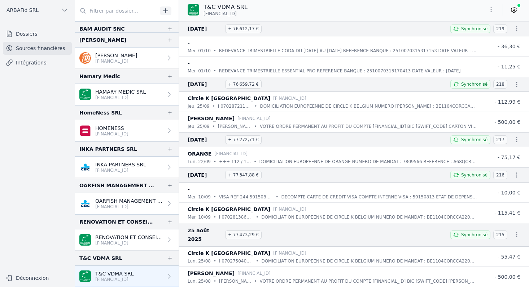
click at [513, 16] on div "T&C VDMA SRL [FINANCIAL_ID]" at bounding box center [354, 10] width 350 height 14
click at [512, 12] on icon at bounding box center [513, 9] width 5 height 5
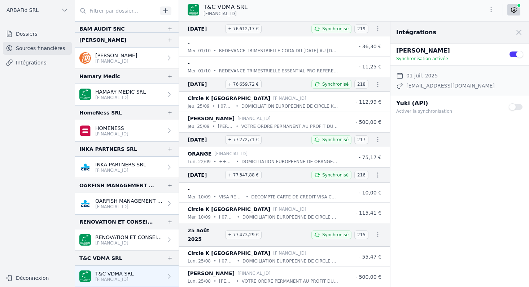
click at [517, 108] on button "Use setting" at bounding box center [515, 106] width 14 height 7
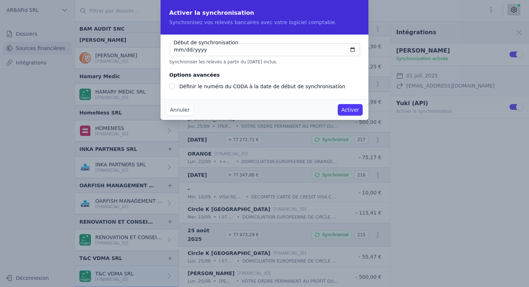
click at [354, 111] on button "Activer" at bounding box center [349, 110] width 25 height 12
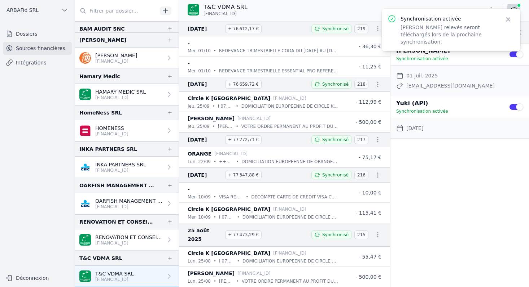
click at [512, 55] on button "Use setting" at bounding box center [515, 54] width 14 height 7
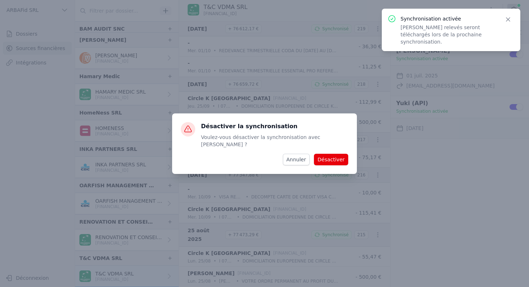
click at [334, 154] on button "Désactiver" at bounding box center [331, 160] width 34 height 12
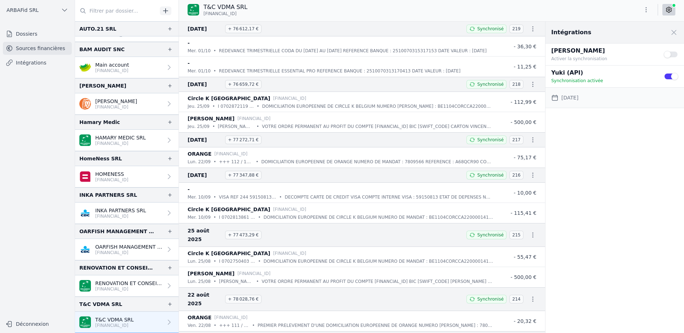
scroll to position [356, 0]
